Goal: Task Accomplishment & Management: Manage account settings

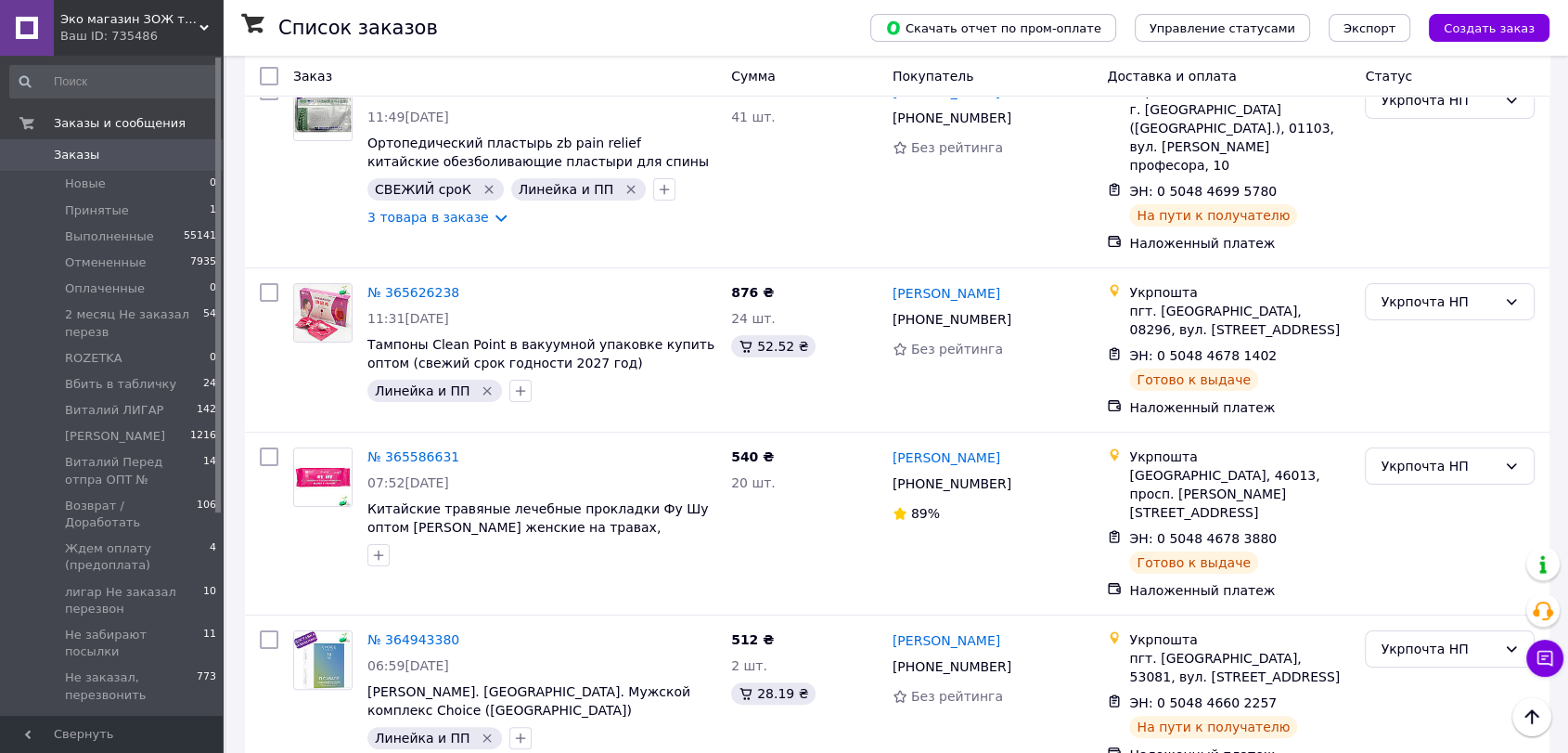
click at [70, 152] on span "Заказы" at bounding box center [76, 155] width 45 height 17
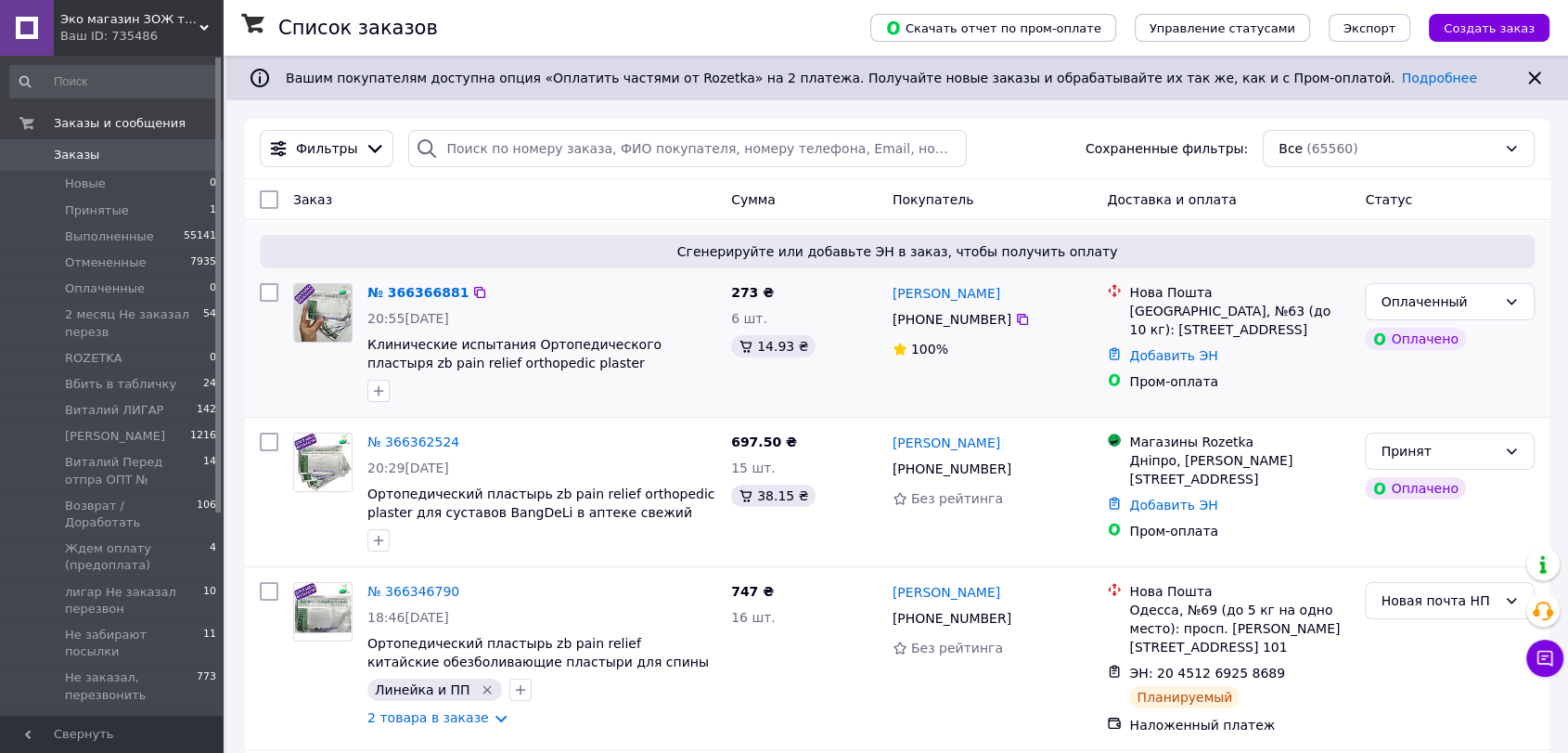
click at [303, 302] on img at bounding box center [323, 312] width 58 height 58
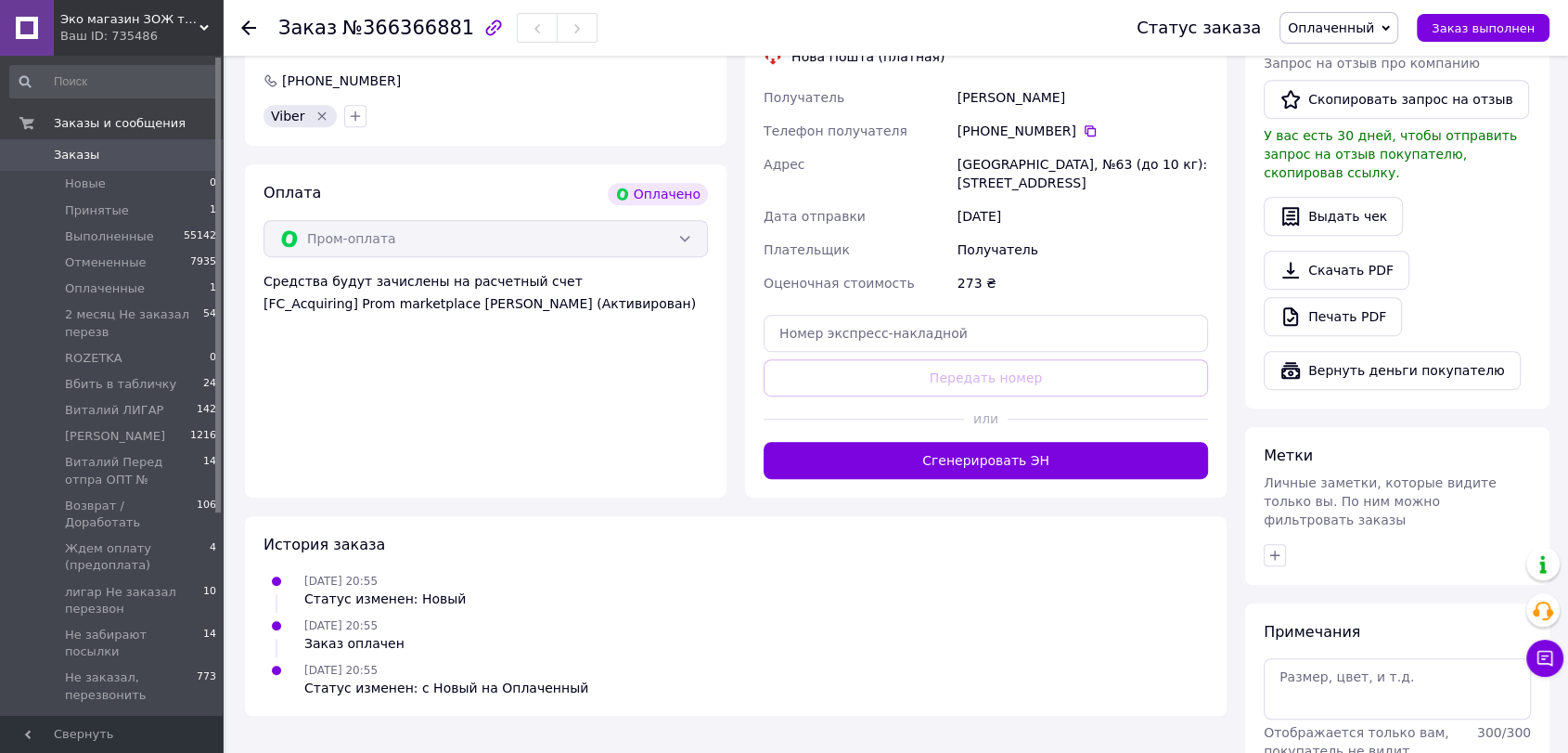
scroll to position [1031, 0]
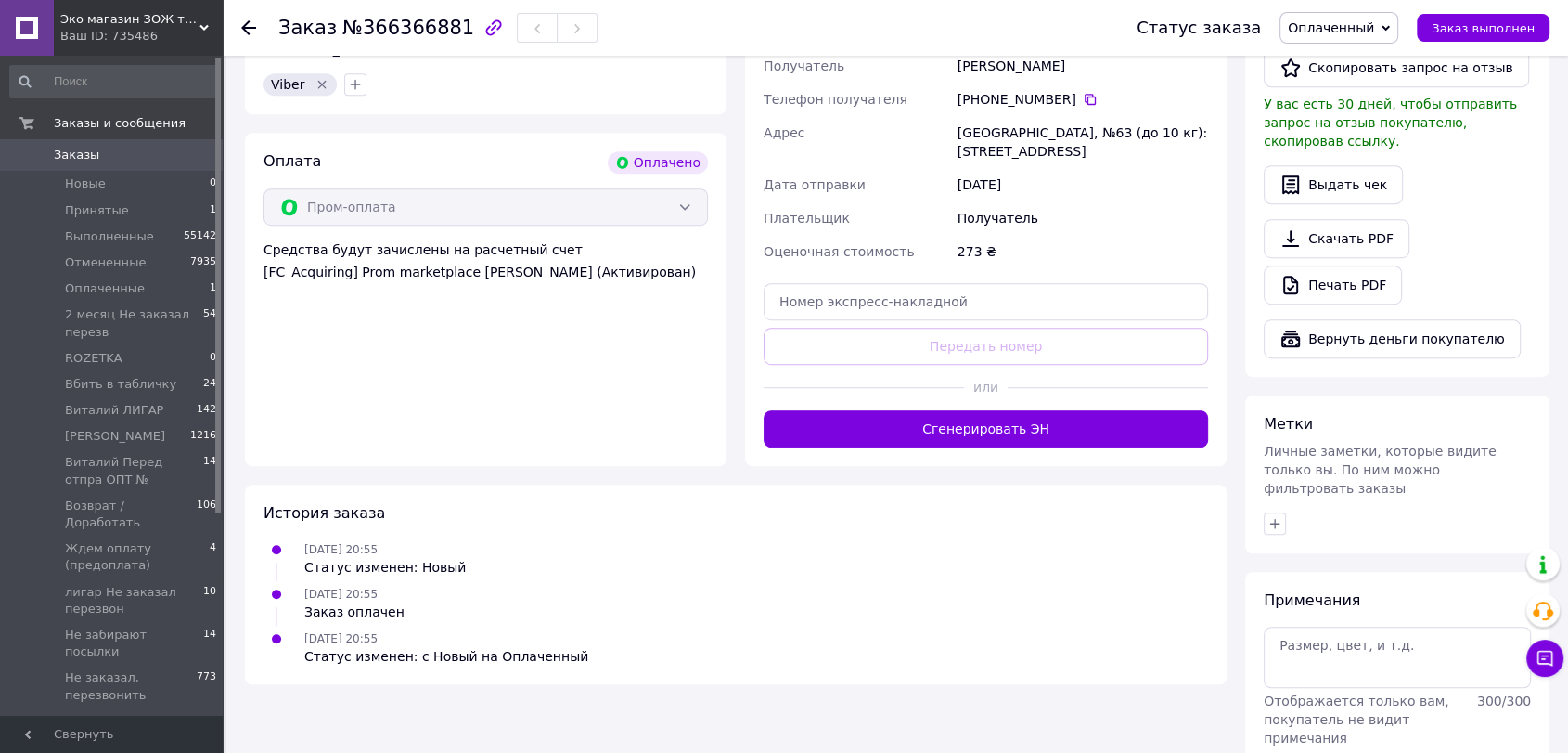
click at [1390, 25] on icon at bounding box center [1385, 28] width 8 height 8
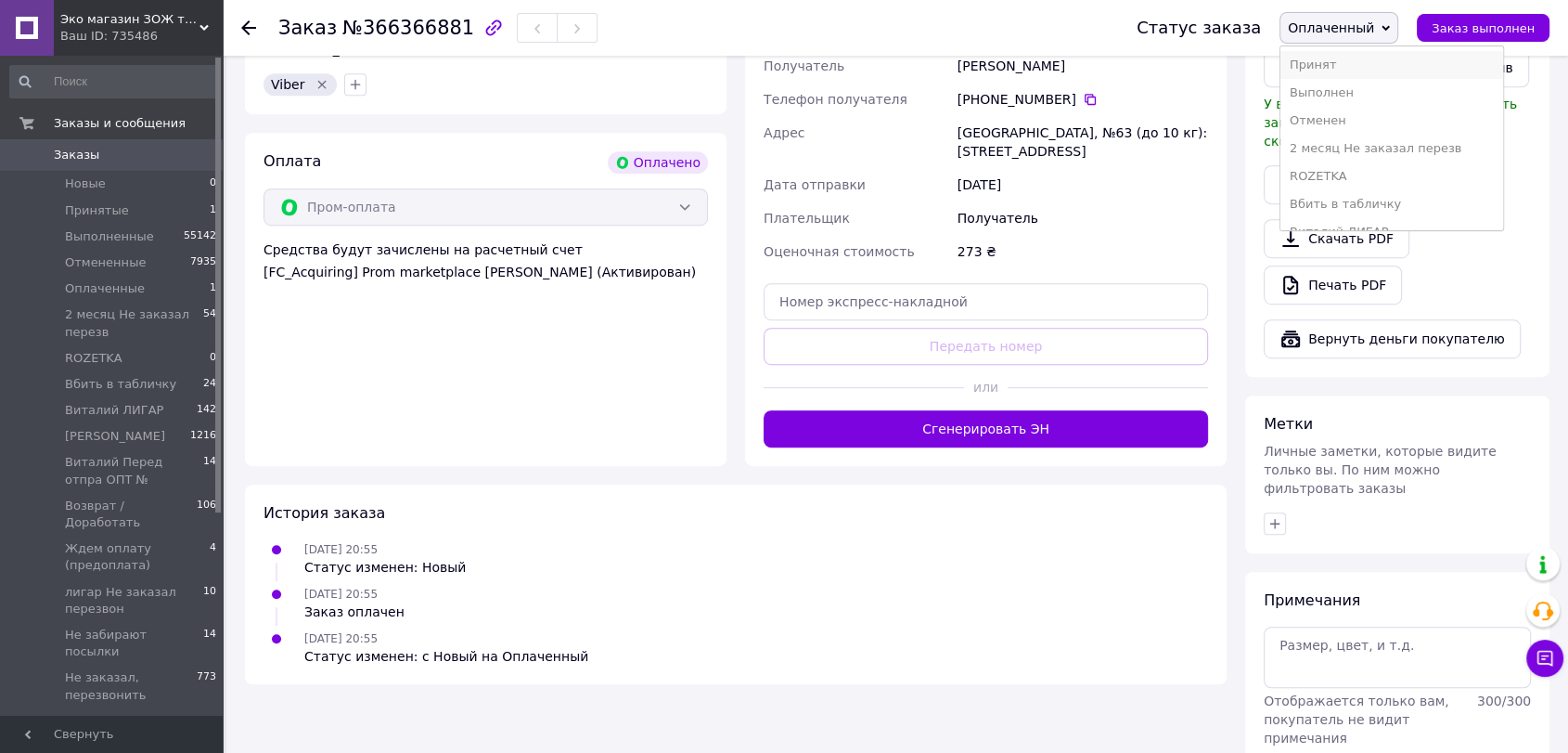
click at [1343, 64] on li "Принят" at bounding box center [1392, 65] width 223 height 28
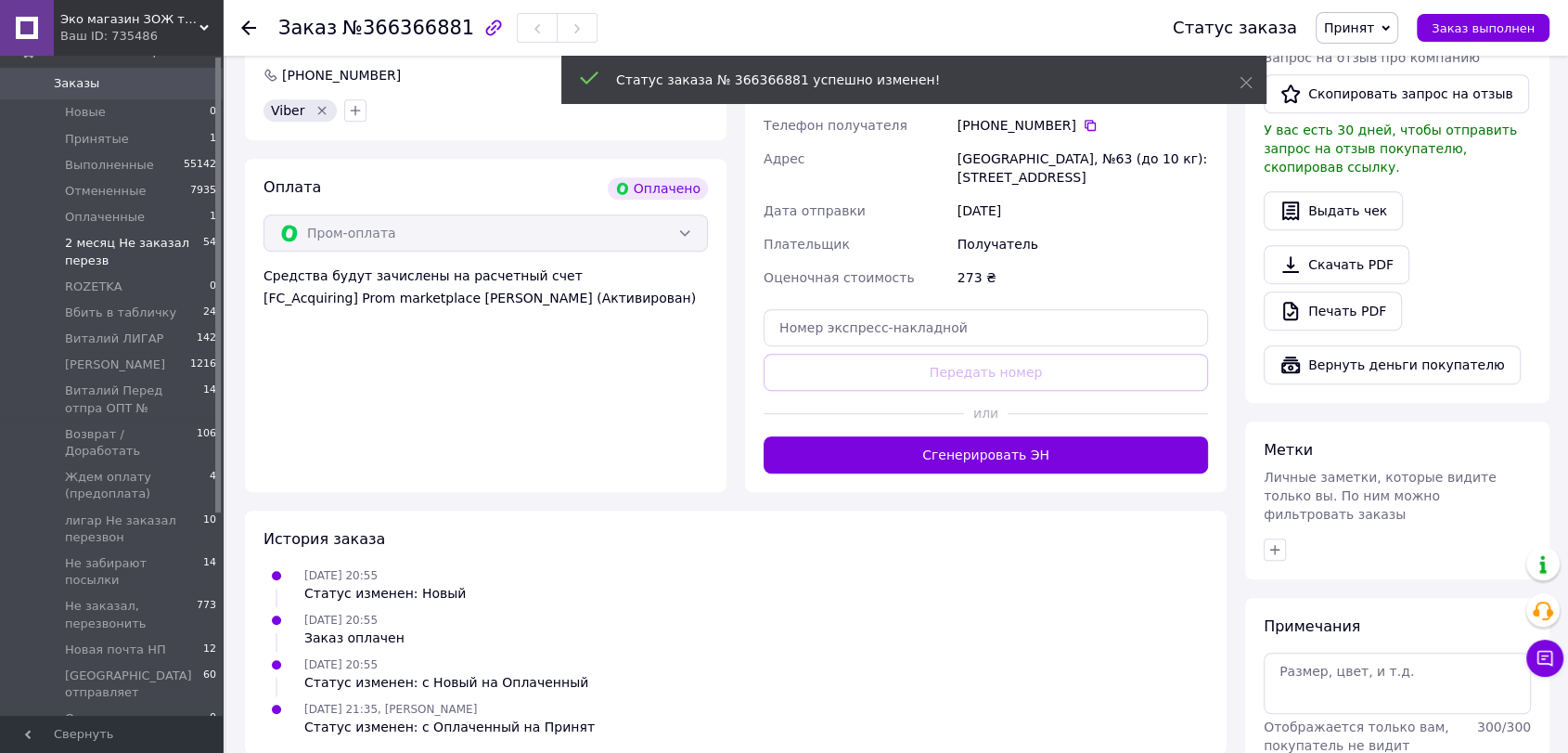
scroll to position [0, 0]
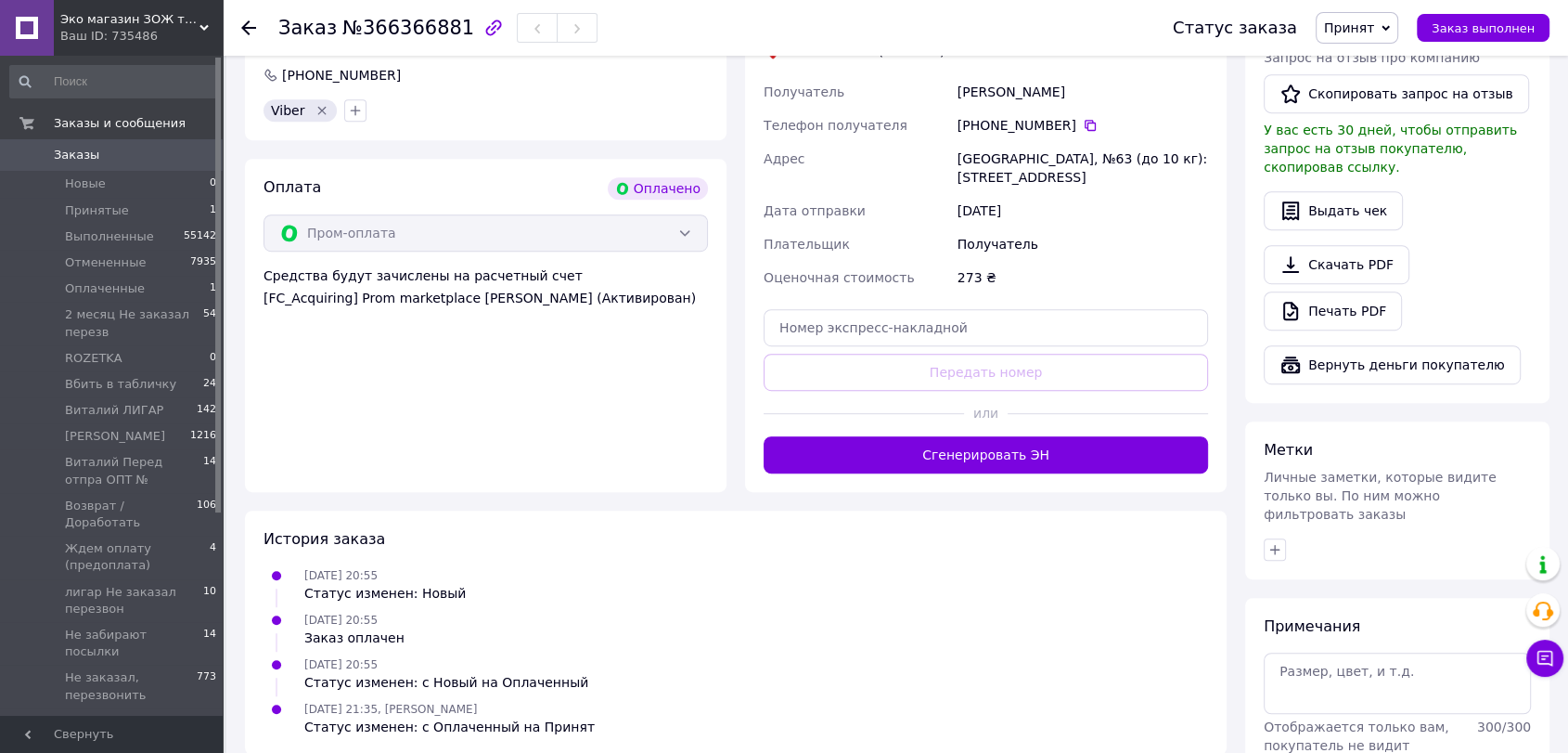
click at [90, 160] on span "Заказы" at bounding box center [76, 155] width 45 height 17
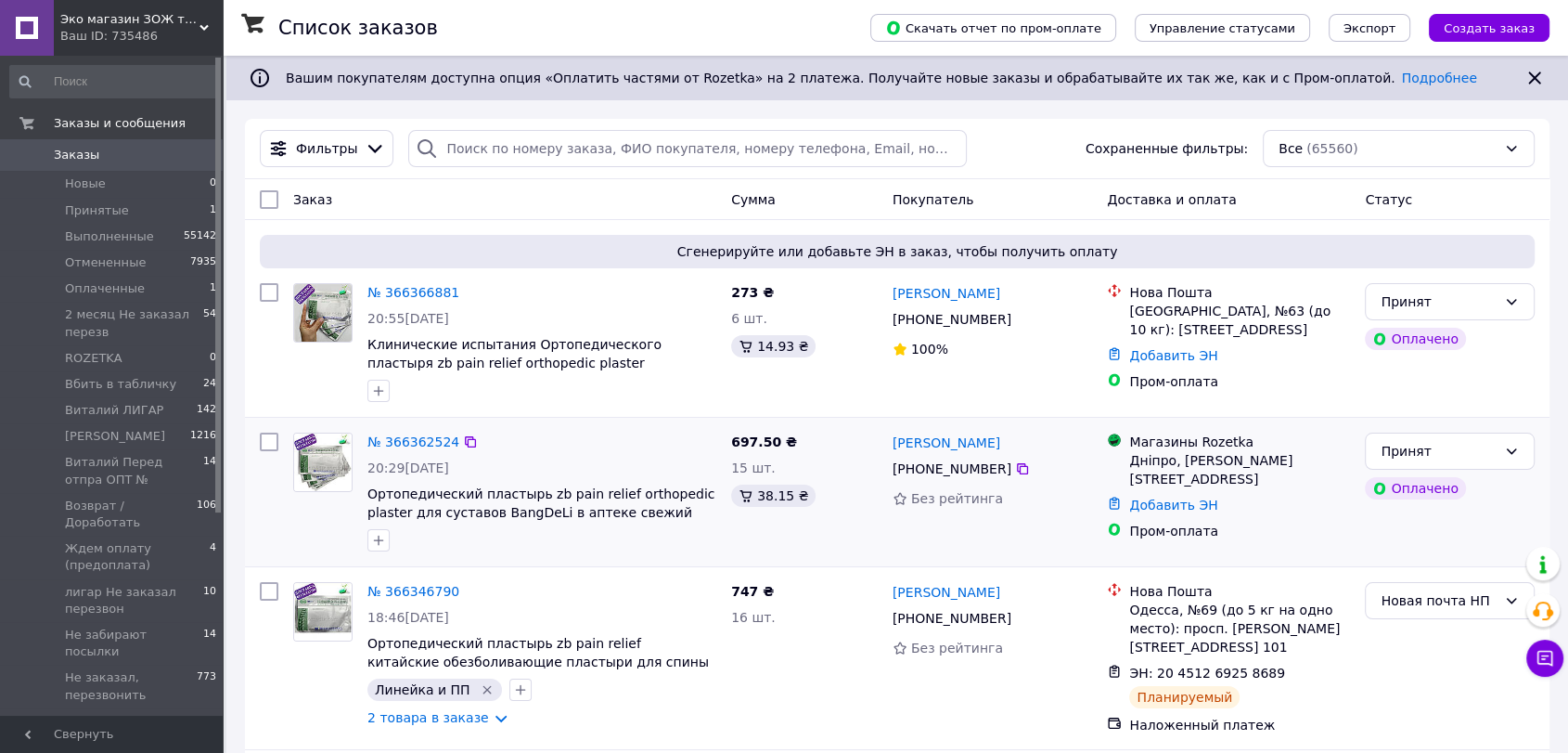
click at [342, 466] on img at bounding box center [323, 461] width 58 height 58
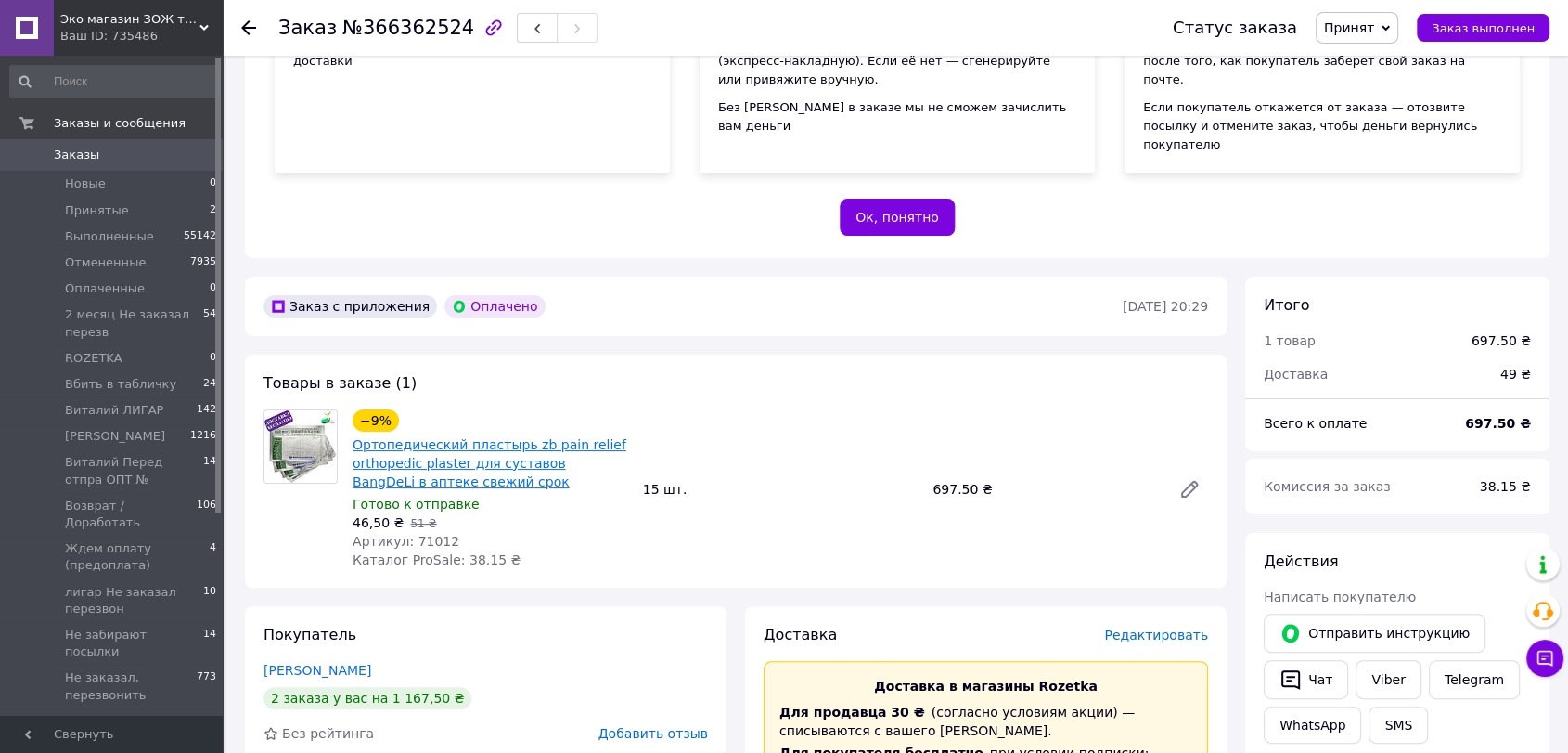
scroll to position [309, 0]
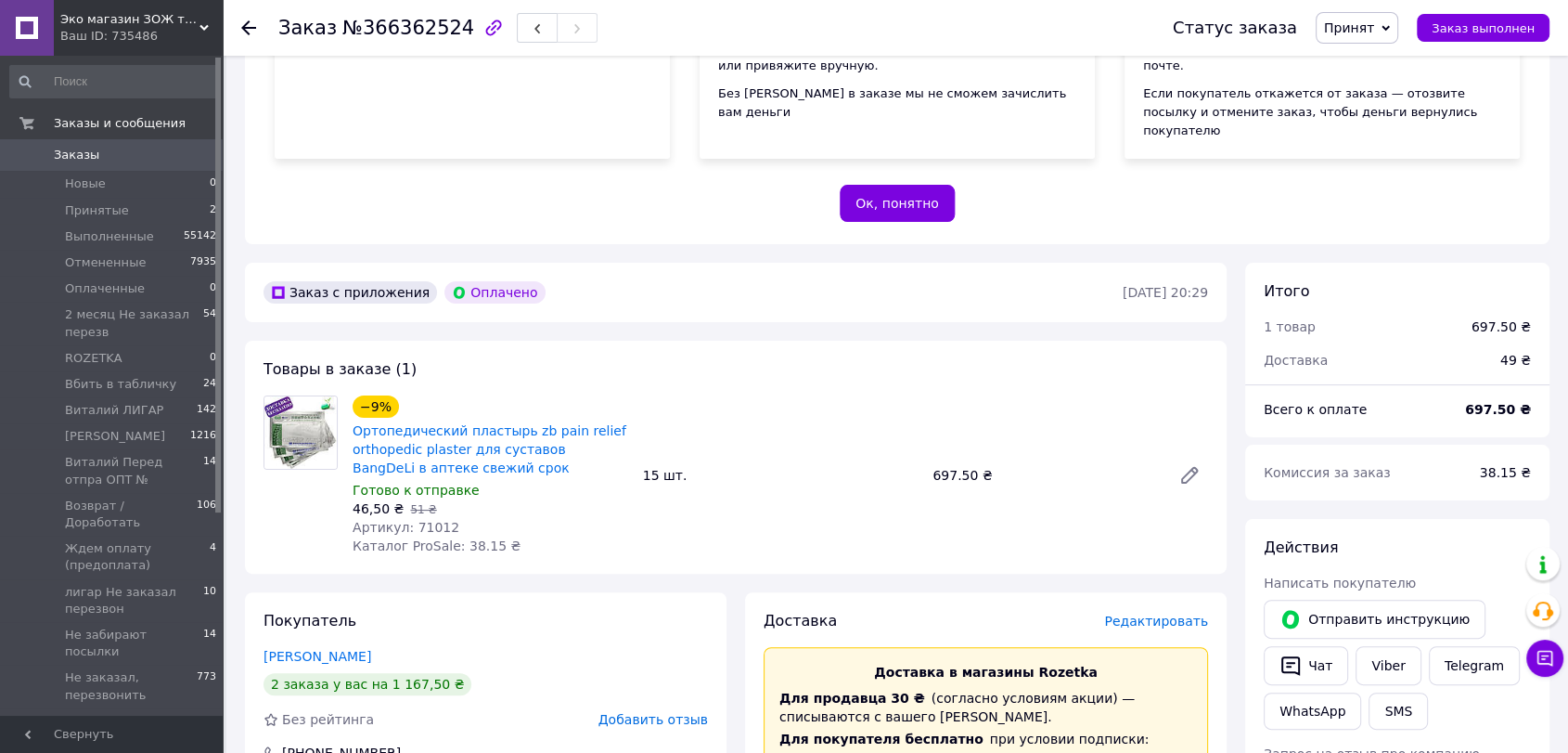
click at [84, 150] on span "Заказы" at bounding box center [76, 155] width 45 height 17
